Goal: Task Accomplishment & Management: Manage account settings

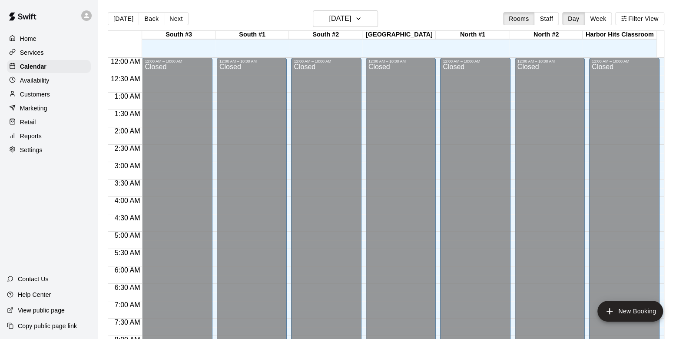
scroll to position [321, 0]
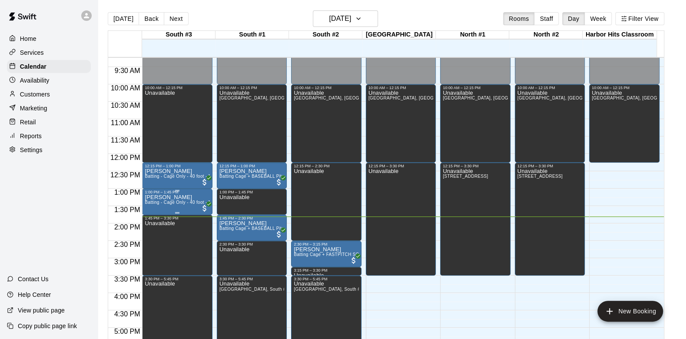
click at [170, 197] on p "[PERSON_NAME]" at bounding box center [177, 197] width 65 height 0
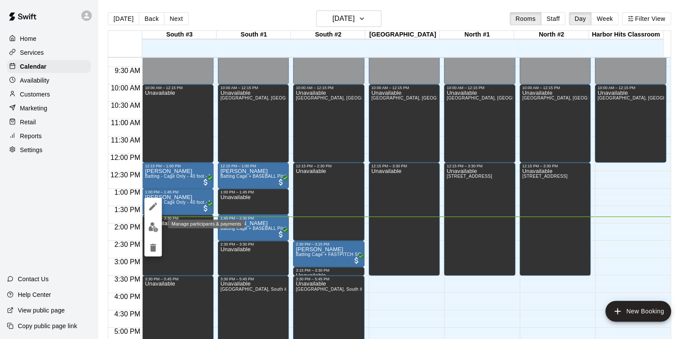
click at [151, 223] on img "edit" at bounding box center [153, 227] width 10 height 10
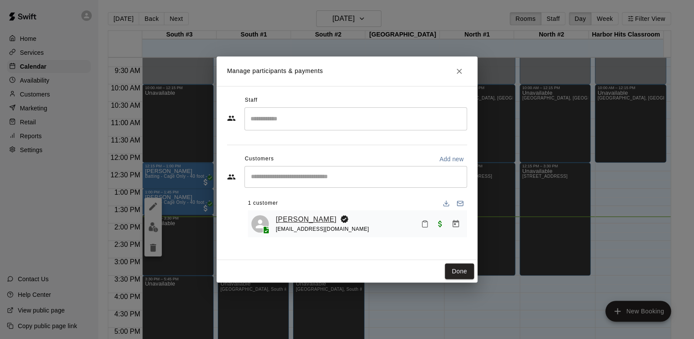
click at [296, 217] on link "[PERSON_NAME]" at bounding box center [306, 219] width 61 height 11
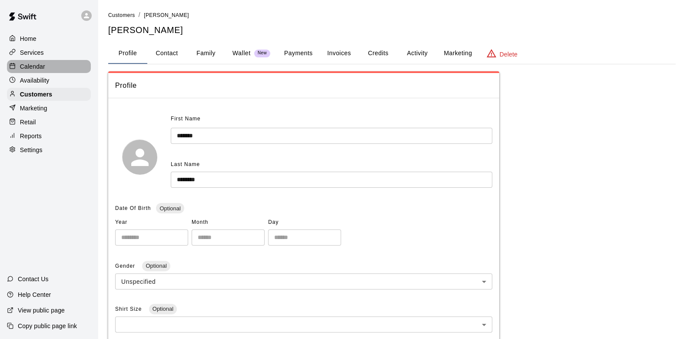
click at [52, 67] on div "Calendar" at bounding box center [49, 66] width 84 height 13
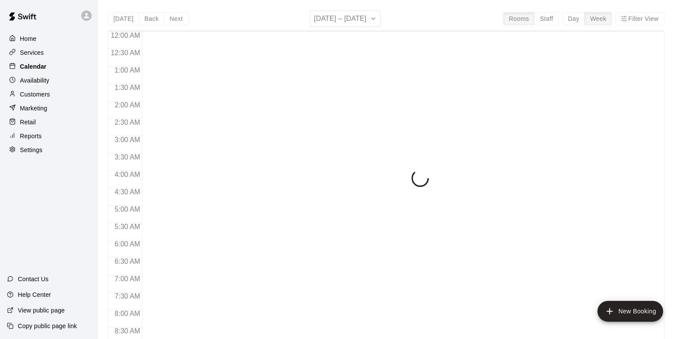
scroll to position [484, 0]
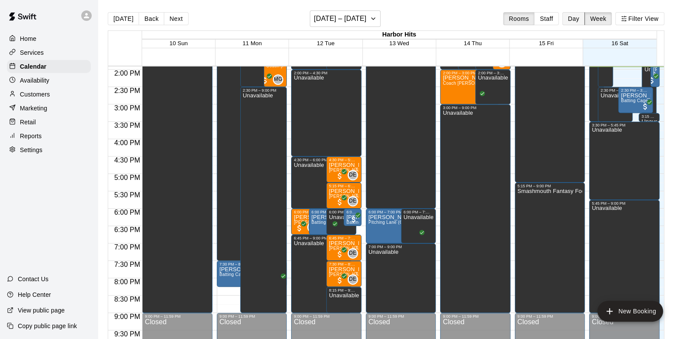
click at [574, 17] on button "Day" at bounding box center [573, 18] width 23 height 13
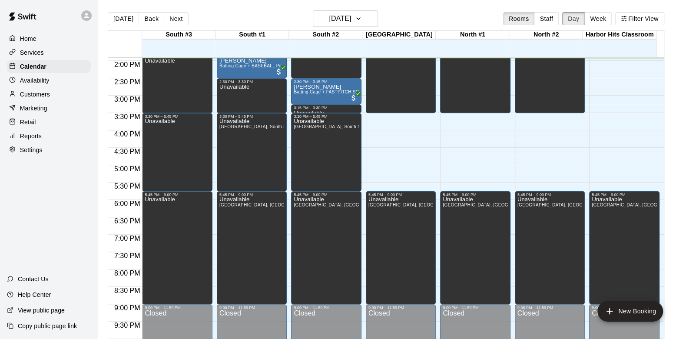
scroll to position [436, 0]
